Goal: Task Accomplishment & Management: Complete application form

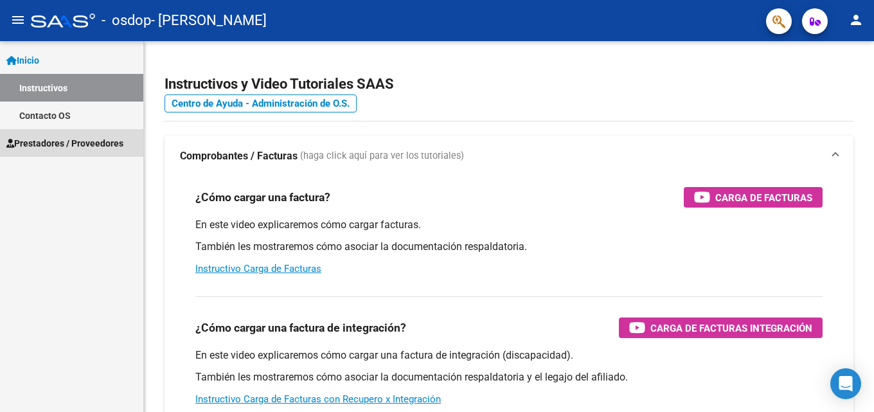
click at [73, 148] on span "Prestadores / Proveedores" at bounding box center [64, 143] width 117 height 14
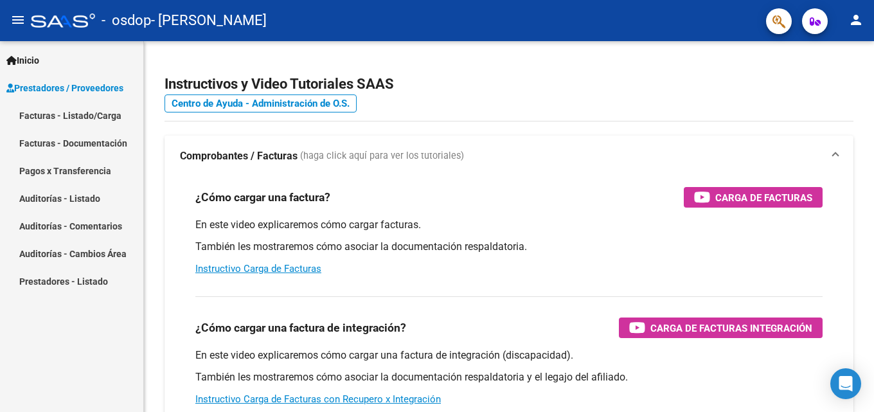
click at [85, 122] on link "Facturas - Listado/Carga" at bounding box center [71, 116] width 143 height 28
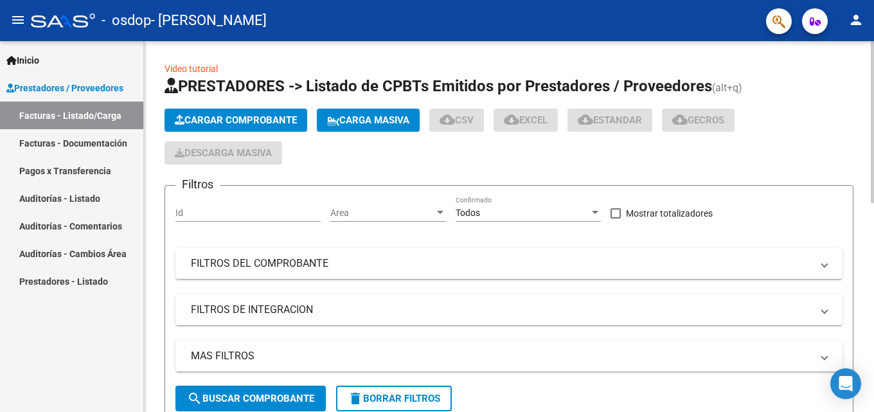
click at [249, 215] on input "Id" at bounding box center [247, 213] width 145 height 11
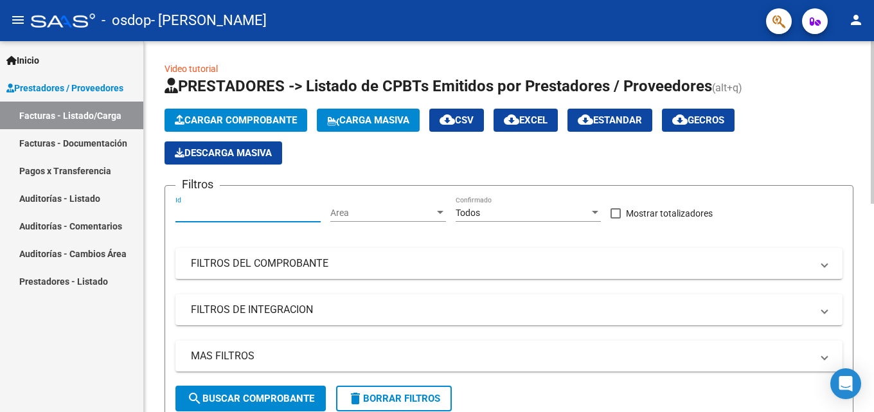
click at [256, 116] on span "Cargar Comprobante" at bounding box center [236, 120] width 122 height 12
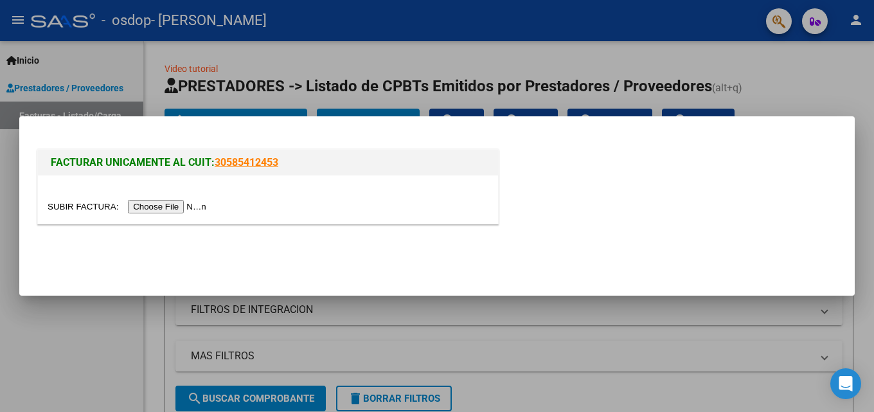
click at [195, 206] on input "file" at bounding box center [129, 206] width 163 height 13
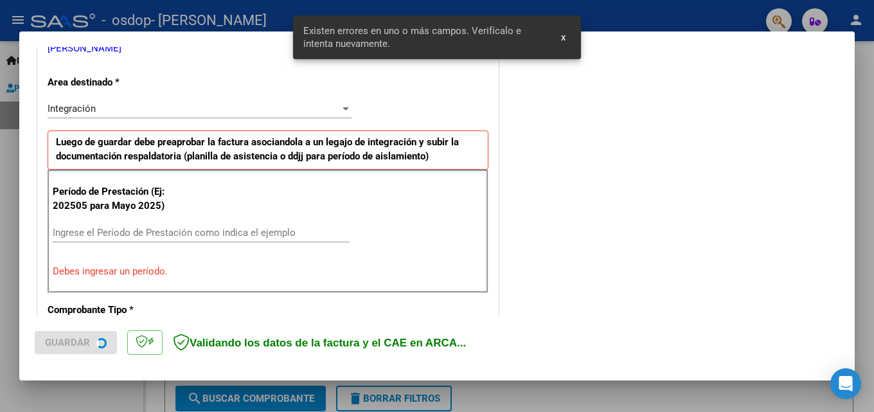
scroll to position [290, 0]
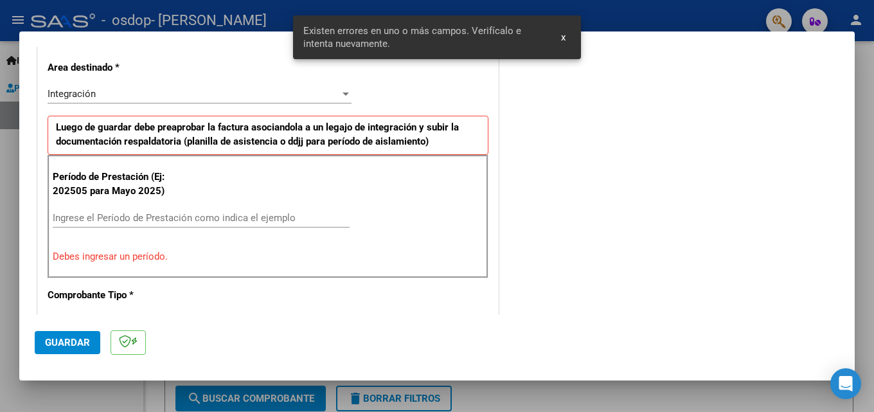
click at [245, 223] on input "Ingrese el Período de Prestación como indica el ejemplo" at bounding box center [201, 218] width 297 height 12
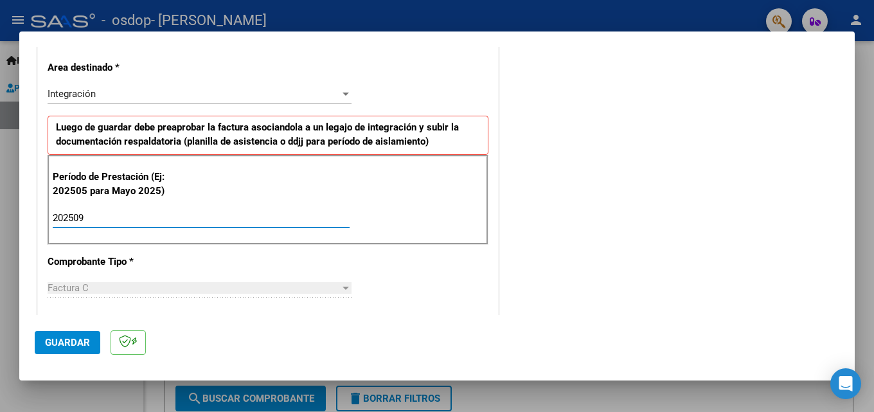
type input "202509"
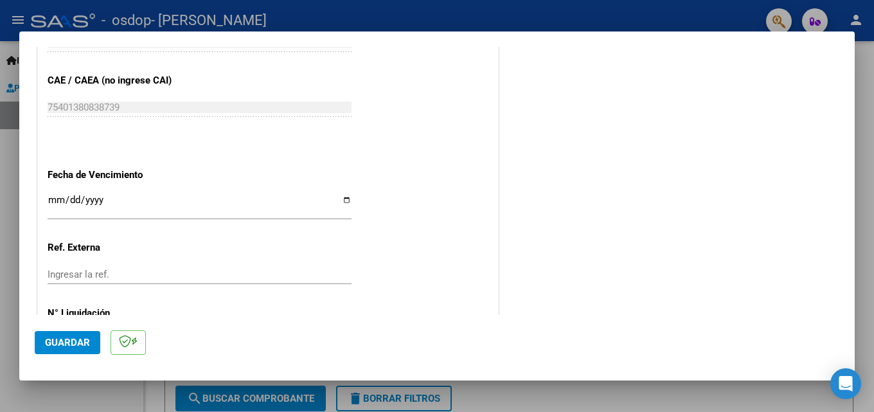
scroll to position [863, 0]
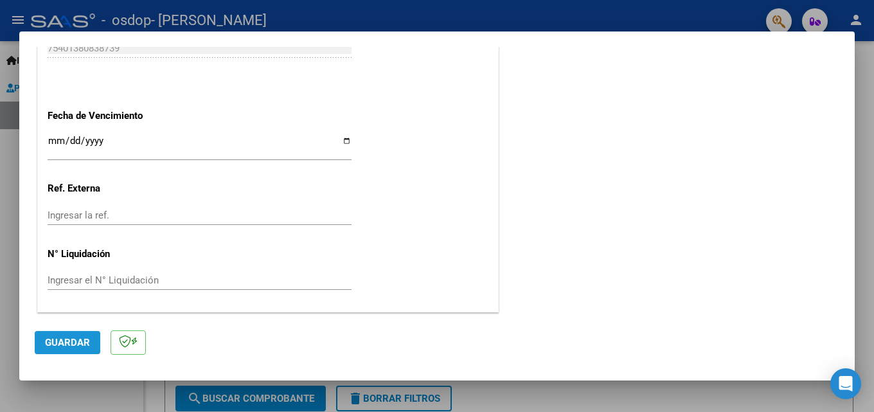
click at [82, 342] on span "Guardar" at bounding box center [67, 343] width 45 height 12
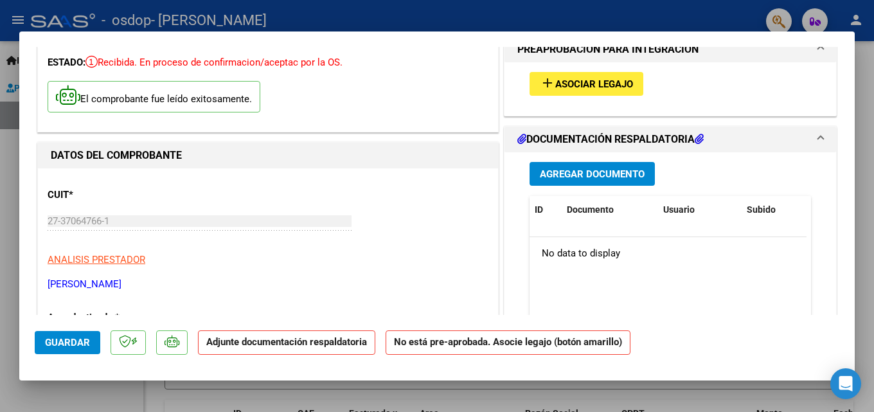
scroll to position [0, 0]
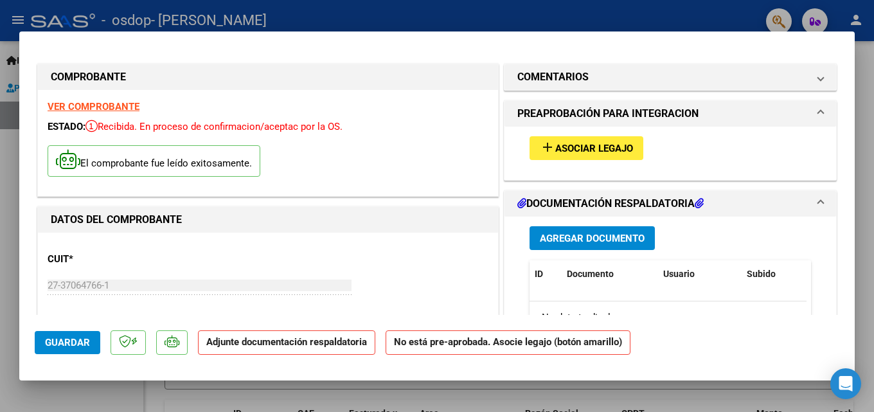
click at [592, 232] on span "Agregar Documento" at bounding box center [592, 238] width 105 height 12
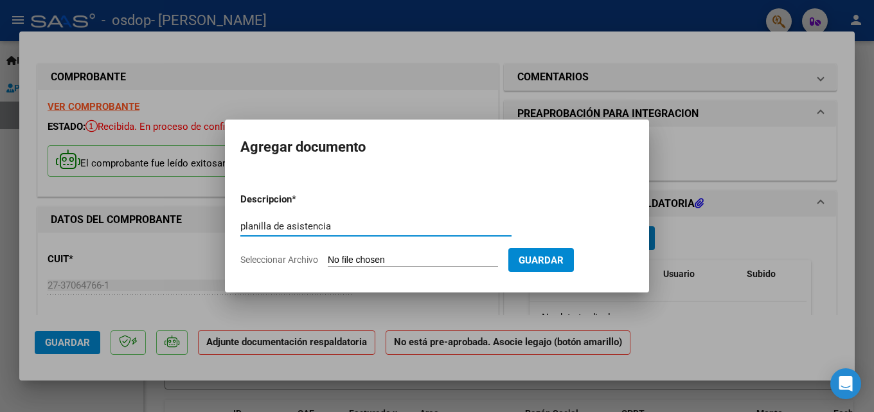
type input "planilla de asistencia"
click at [560, 258] on span "Guardar" at bounding box center [541, 260] width 45 height 12
click at [476, 257] on input "Seleccionar Archivo" at bounding box center [413, 260] width 170 height 12
type input "C:\fakepath\[PERSON_NAME] [DATE].pdf"
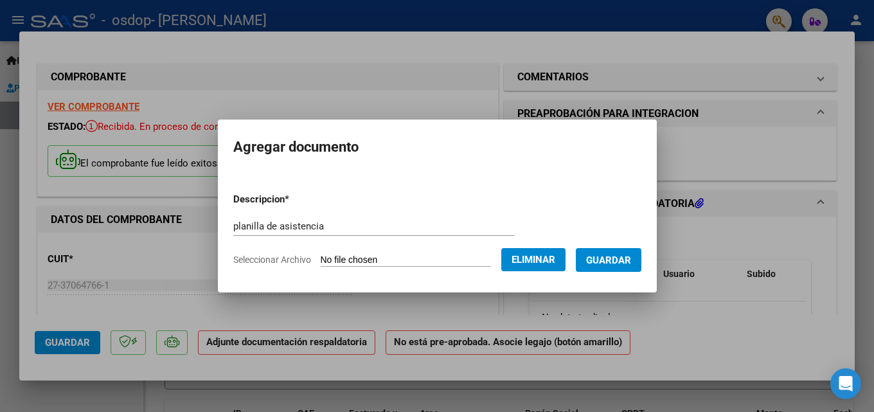
click at [615, 263] on span "Guardar" at bounding box center [608, 260] width 45 height 12
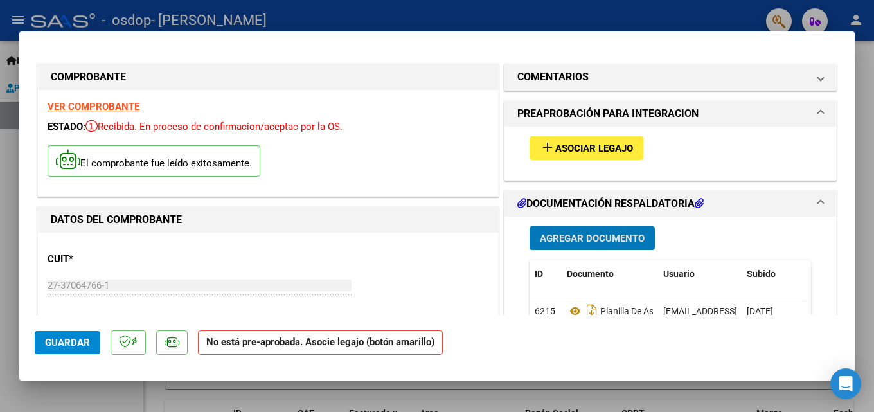
click at [71, 341] on span "Guardar" at bounding box center [67, 343] width 45 height 12
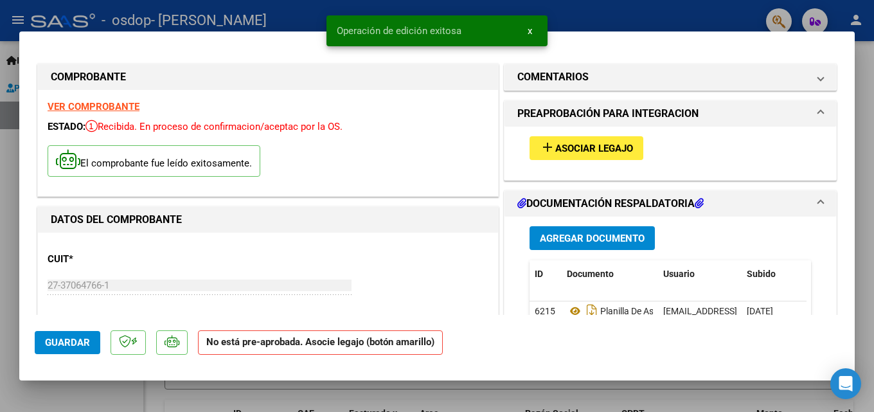
click at [158, 390] on div at bounding box center [437, 206] width 874 height 412
type input "$ 0,00"
